Goal: Transaction & Acquisition: Purchase product/service

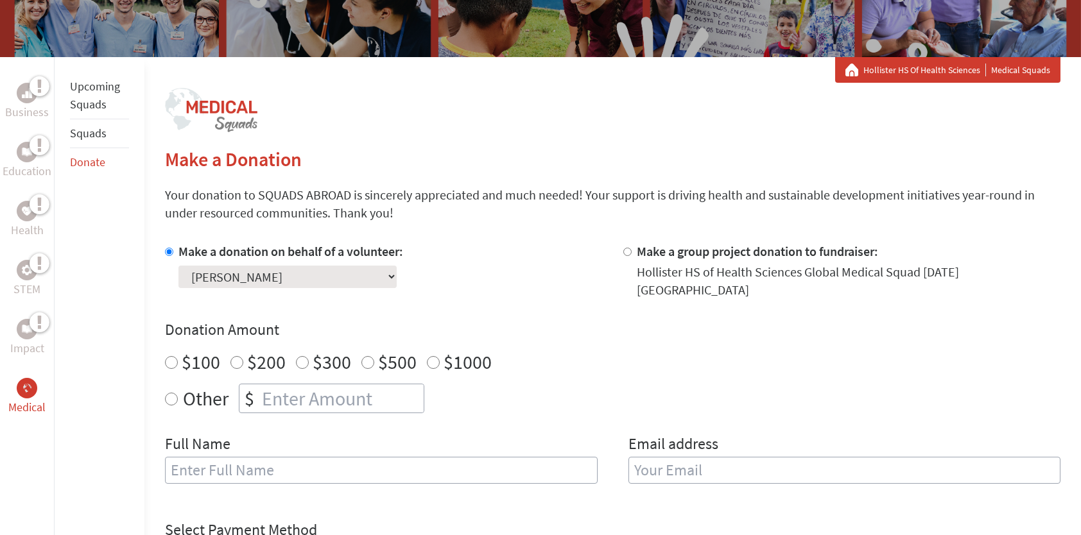
scroll to position [193, 0]
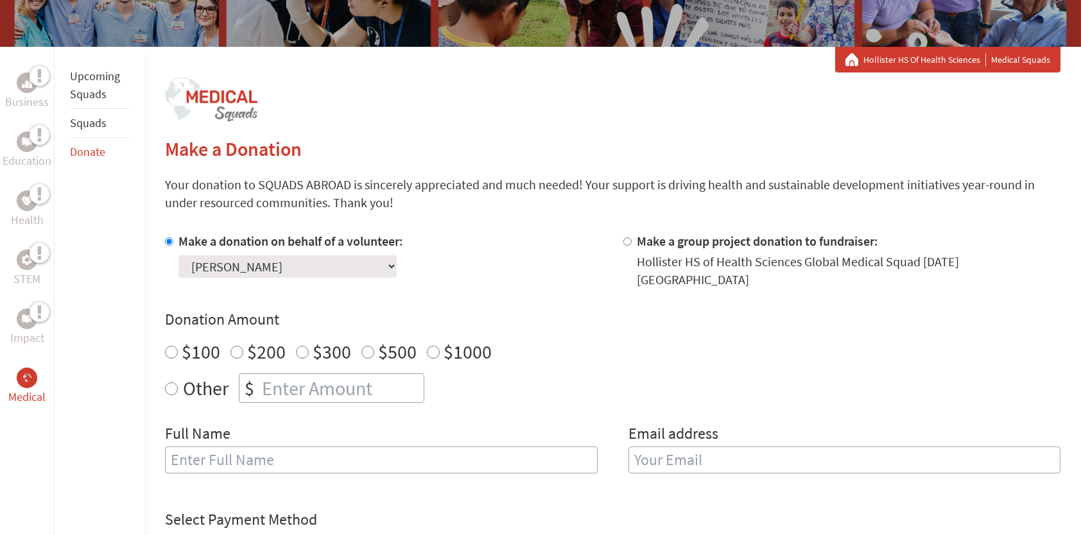
click at [364, 346] on input "$500" at bounding box center [367, 352] width 13 height 13
radio input "true"
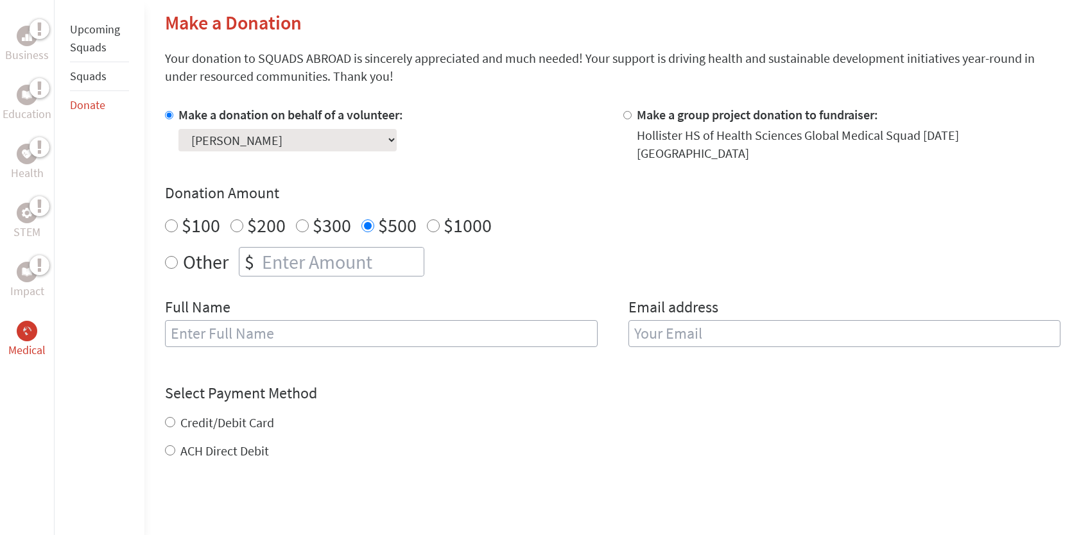
scroll to position [321, 0]
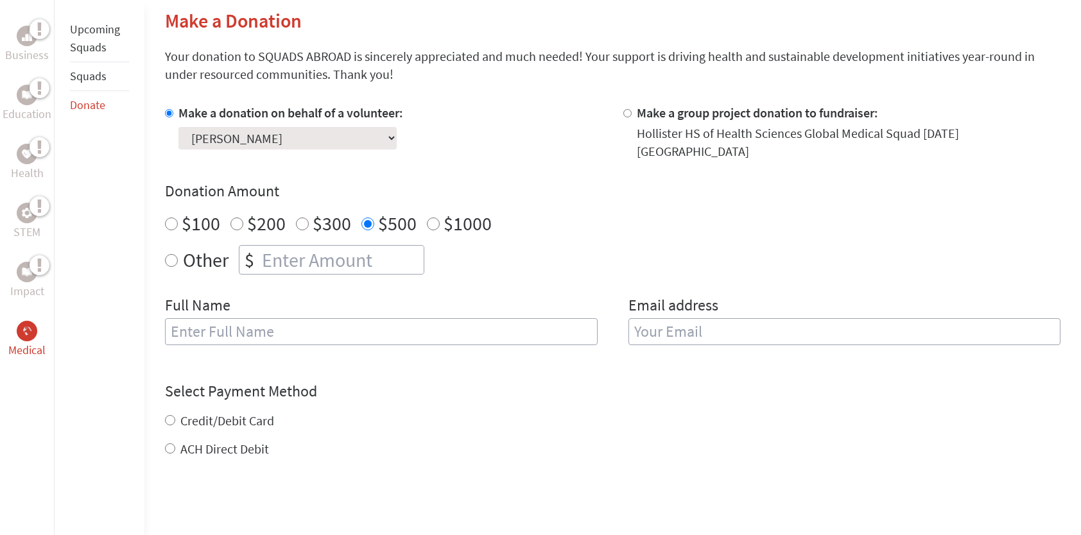
click at [234, 319] on input "text" at bounding box center [381, 331] width 432 height 27
type input "d"
type input "DGDG DOES GOOD"
click at [649, 320] on input "email" at bounding box center [844, 331] width 432 height 27
type input "[PERSON_NAME][EMAIL_ADDRESS][PERSON_NAME][DOMAIN_NAME]"
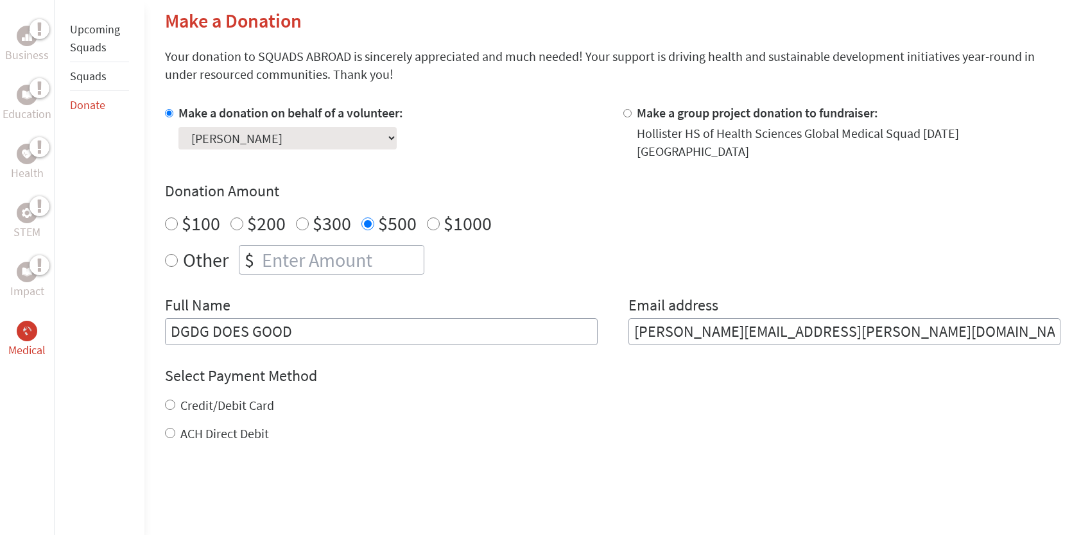
click at [168, 439] on form "Make a donation on behalf of a volunteer: Select a volunteer... Alexis Adel Bet…" at bounding box center [612, 351] width 895 height 494
click at [169, 428] on input "ACH Direct Debit" at bounding box center [170, 433] width 10 height 10
radio input "true"
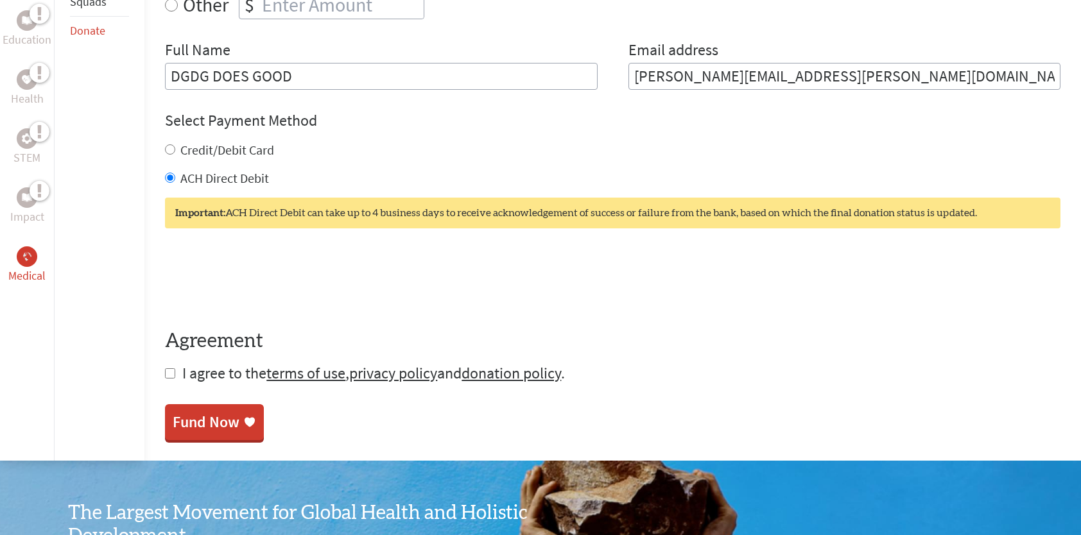
scroll to position [578, 0]
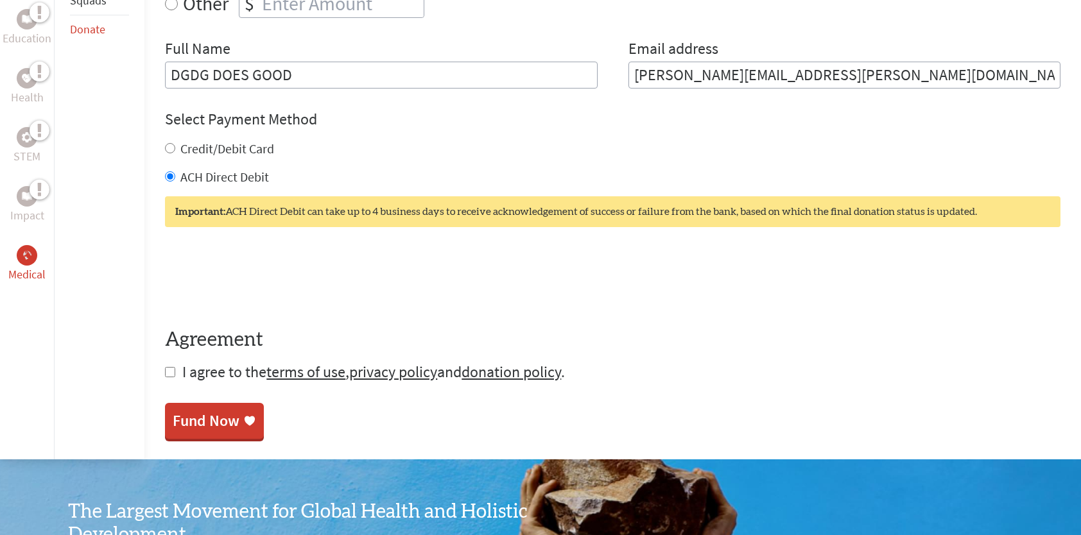
click at [166, 367] on input "checkbox" at bounding box center [170, 372] width 10 height 10
checkbox input "true"
click at [188, 418] on div "Fund Now" at bounding box center [206, 422] width 67 height 21
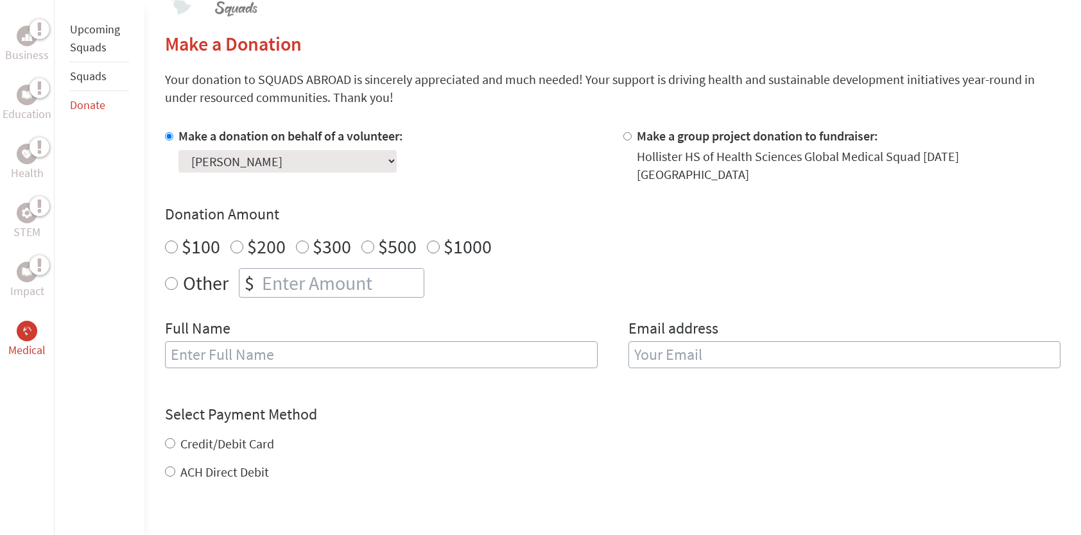
scroll to position [321, 0]
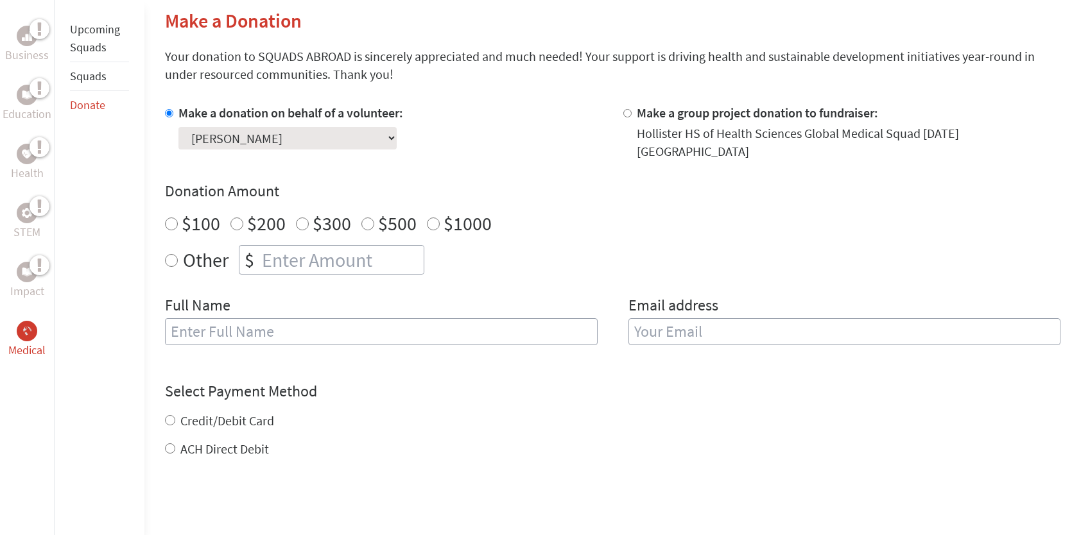
click at [366, 218] on input "$500" at bounding box center [367, 224] width 13 height 13
radio input "true"
click at [227, 322] on input "text" at bounding box center [381, 331] width 432 height 27
type input "DGDG DOES GOOD"
type input "[PERSON_NAME][EMAIL_ADDRESS][PERSON_NAME][DOMAIN_NAME]"
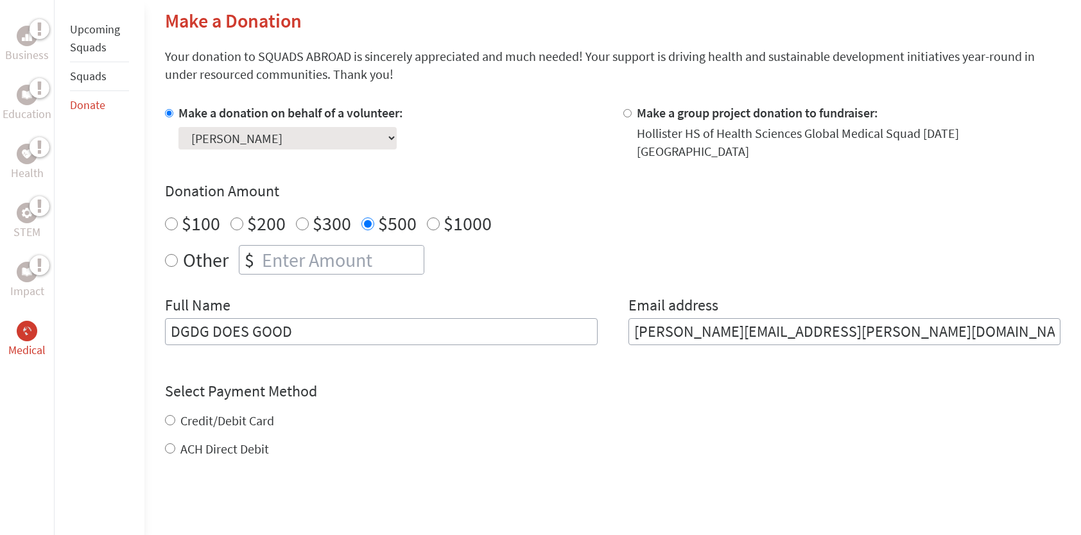
radio input "true"
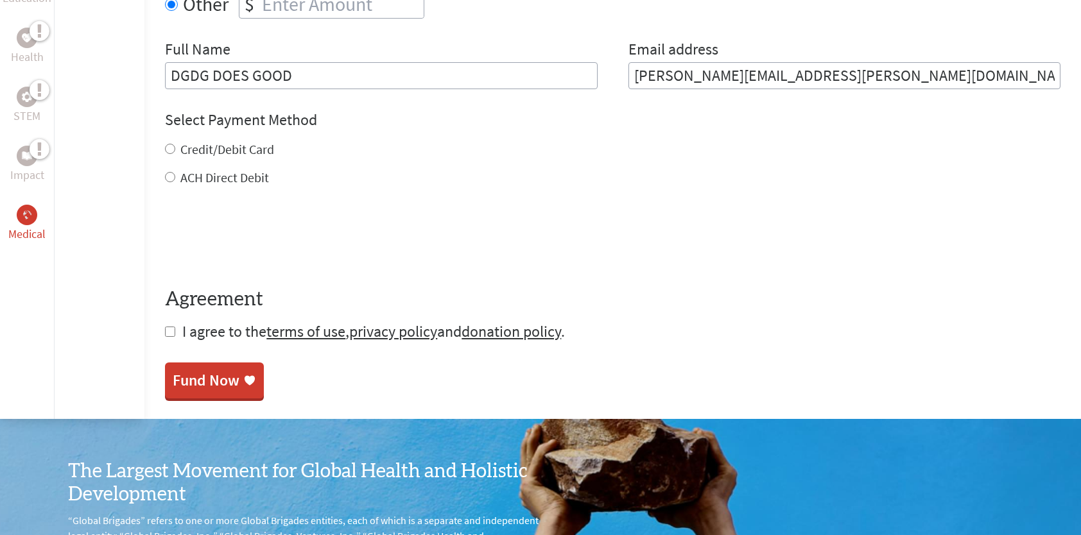
scroll to position [578, 0]
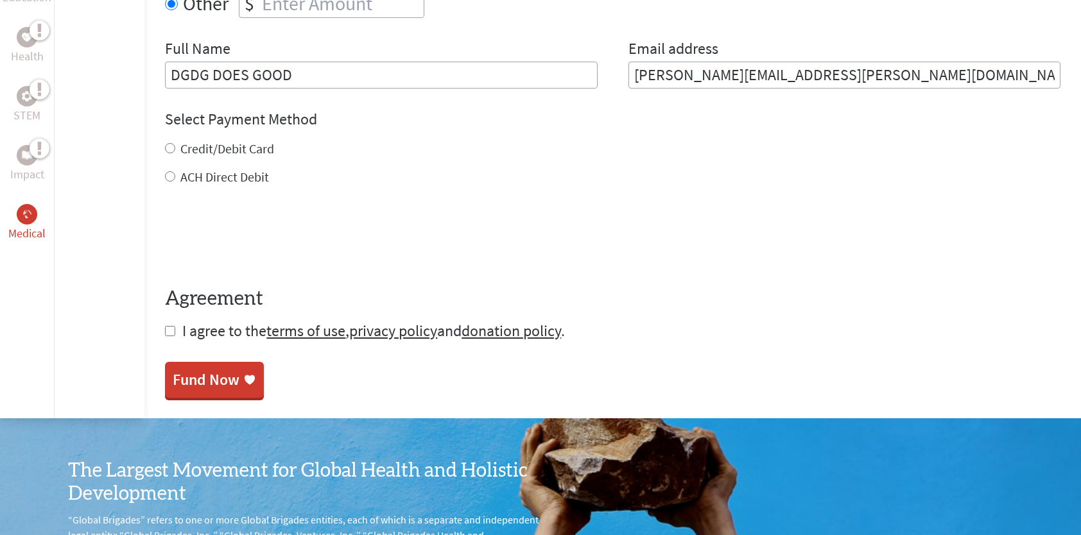
click at [169, 143] on input "Credit/Debit Card" at bounding box center [170, 148] width 10 height 10
radio input "true"
click at [168, 326] on input "checkbox" at bounding box center [170, 331] width 10 height 10
checkbox input "true"
click at [219, 373] on div "Fund Now" at bounding box center [206, 381] width 67 height 21
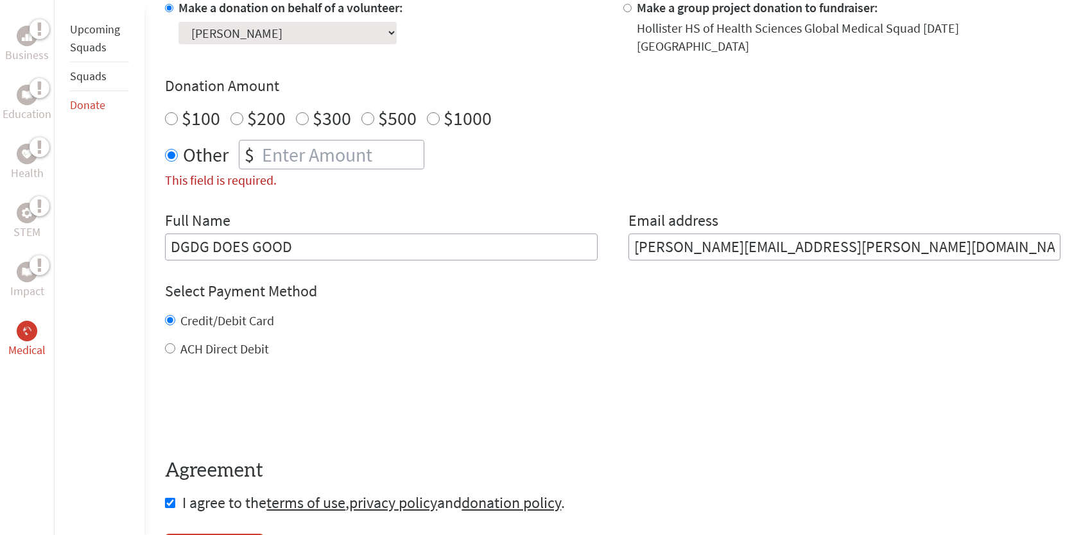
scroll to position [424, 0]
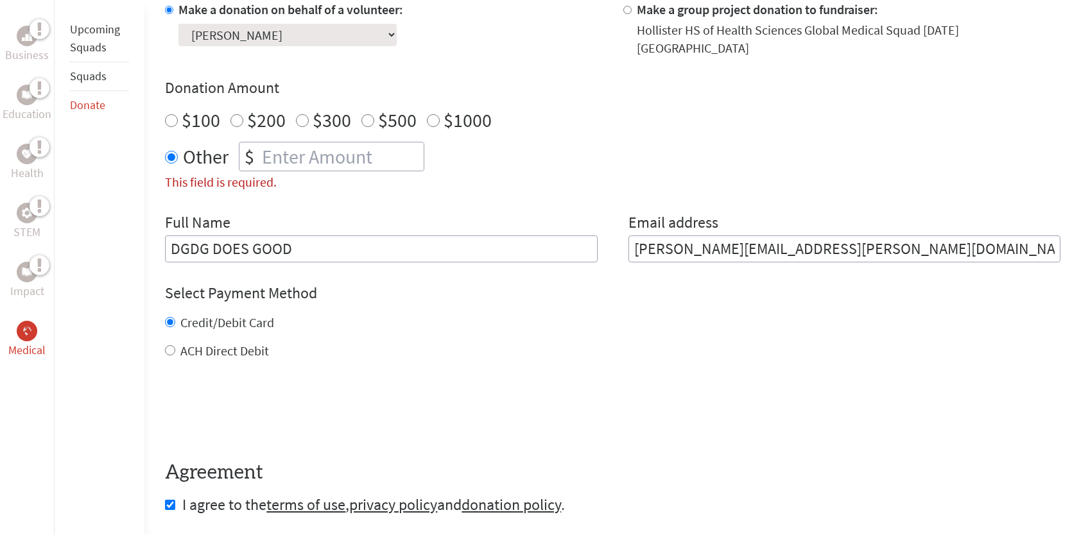
click at [368, 114] on input "$500" at bounding box center [367, 120] width 13 height 13
radio input "true"
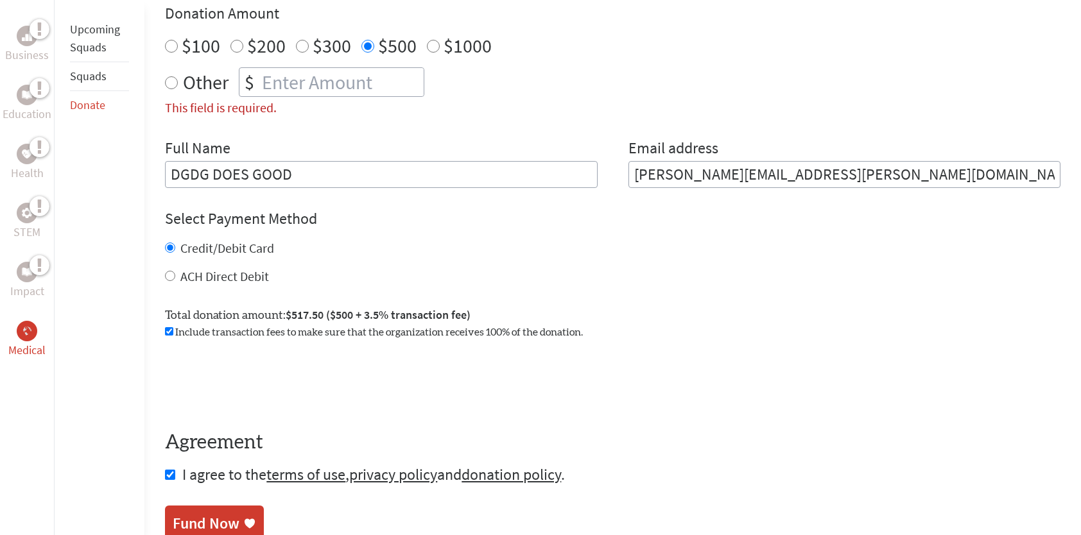
scroll to position [552, 0]
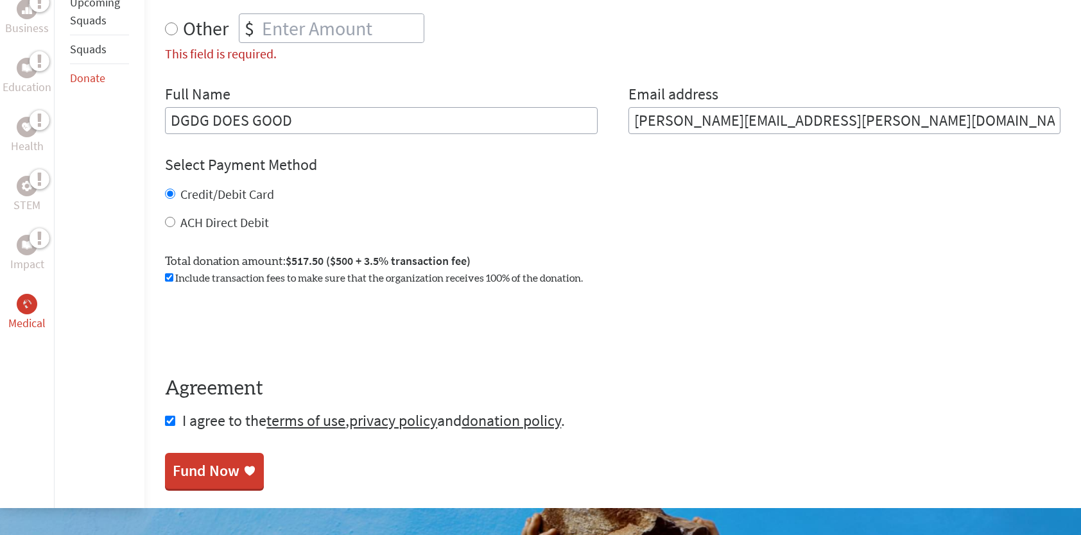
click at [214, 461] on div "Fund Now" at bounding box center [206, 471] width 67 height 21
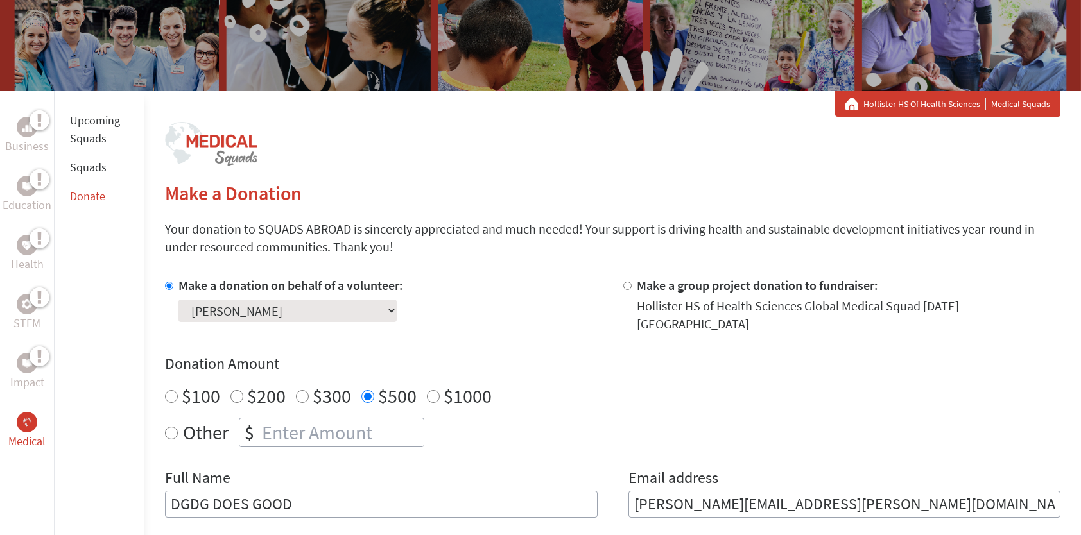
scroll to position [193, 0]
